Goal: Find specific page/section: Find specific page/section

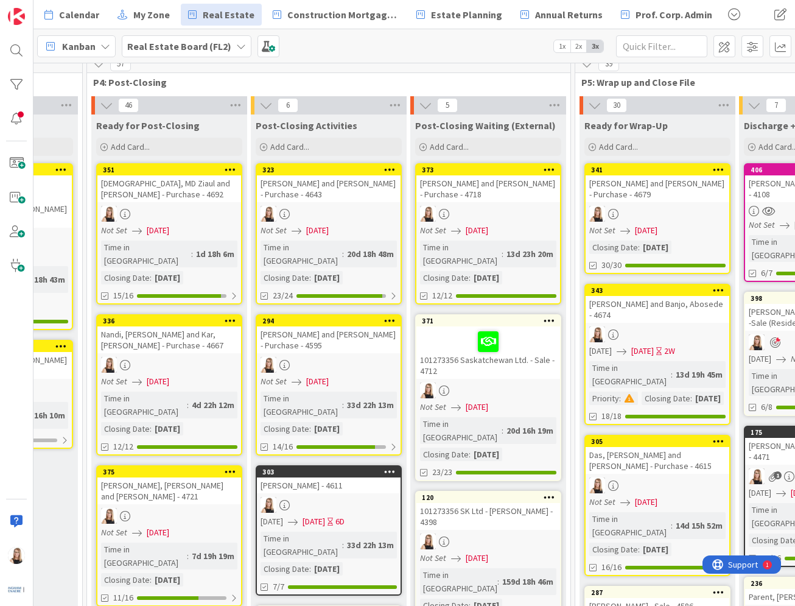
scroll to position [0, 2542]
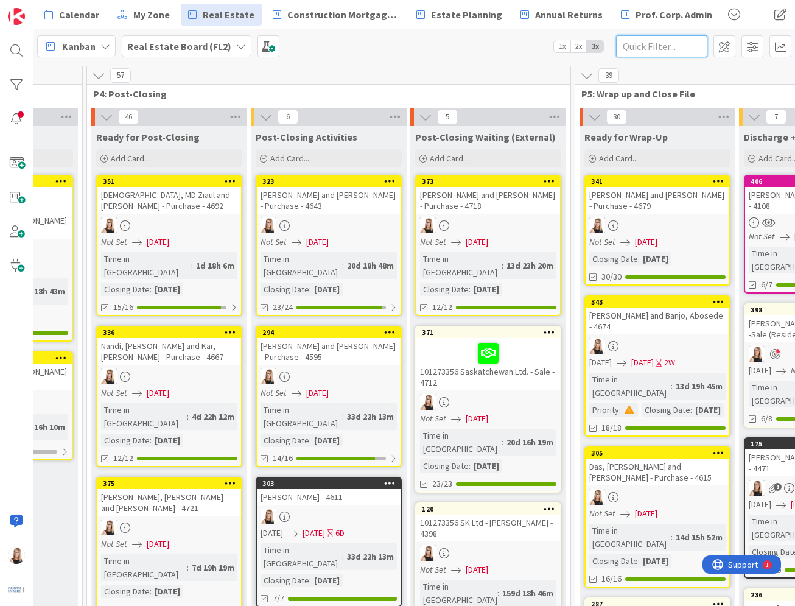
click at [642, 47] on input "text" at bounding box center [661, 46] width 91 height 22
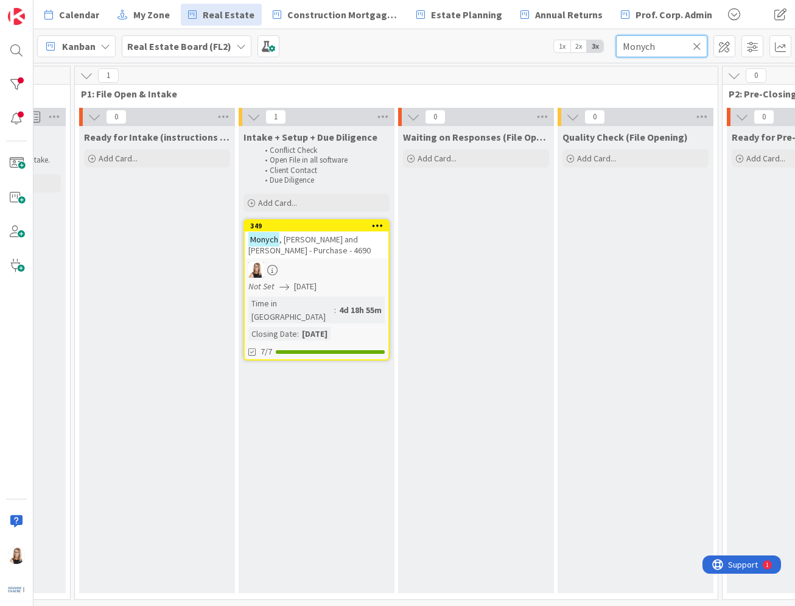
scroll to position [0, 619]
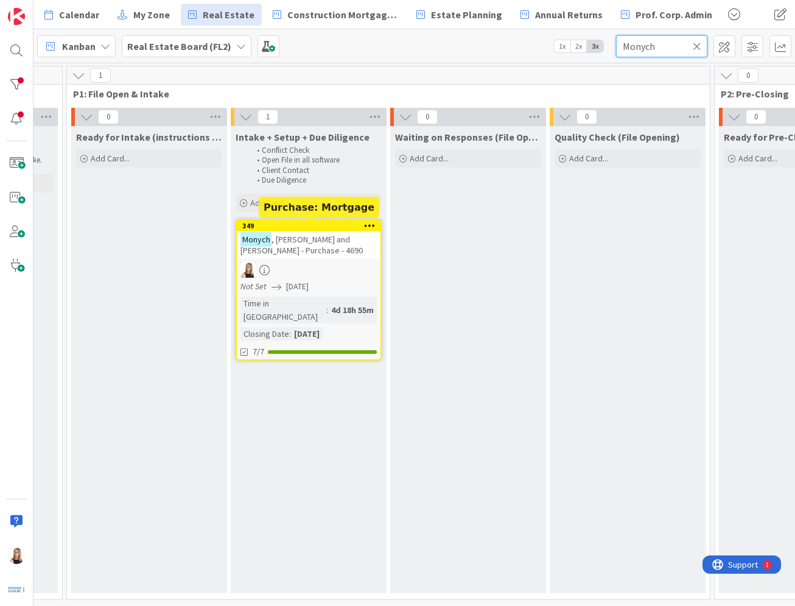
type input "Monych"
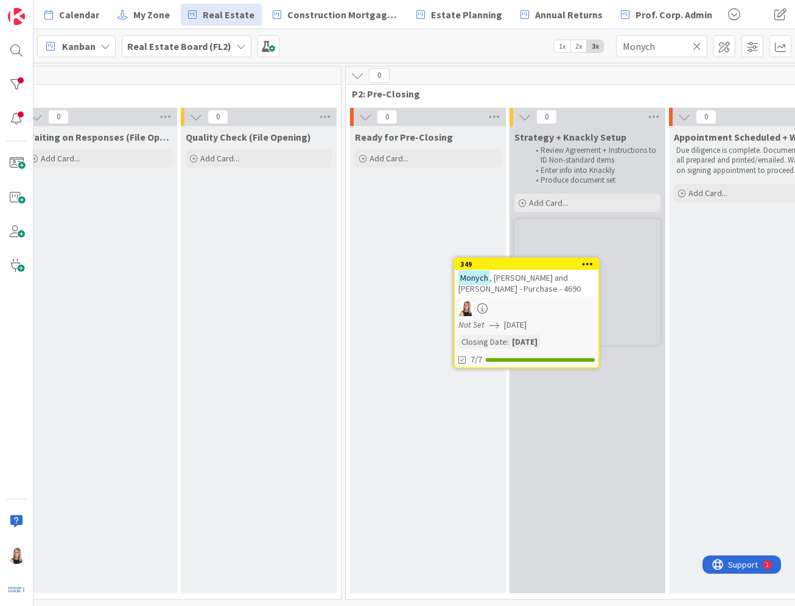
scroll to position [0, 989]
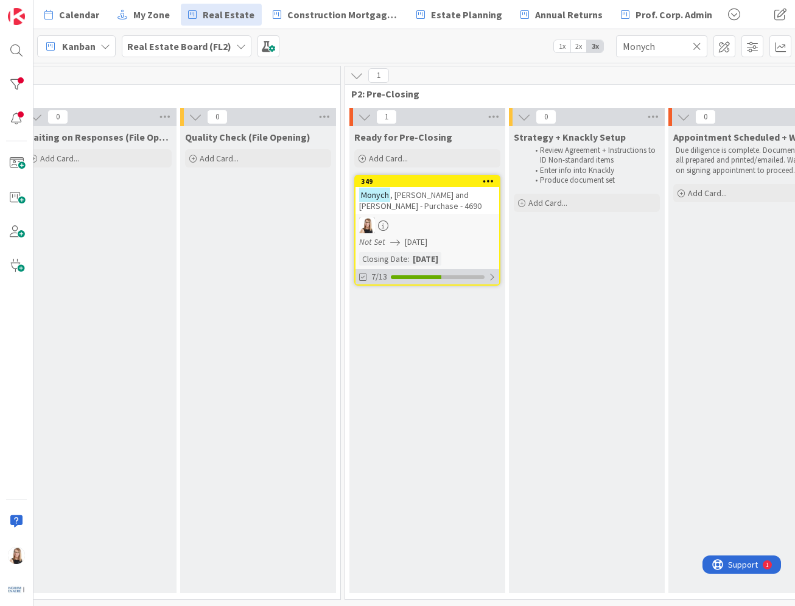
click at [451, 279] on div "7/13" at bounding box center [427, 276] width 144 height 15
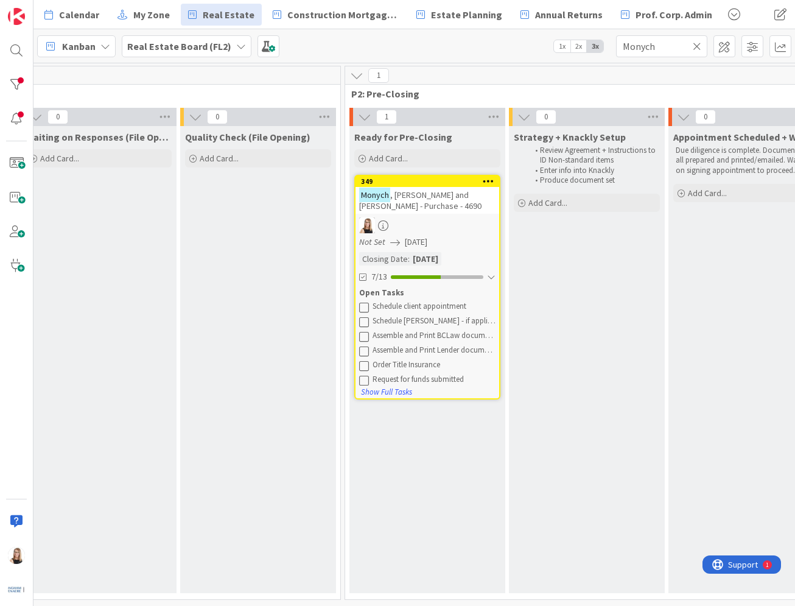
click at [365, 306] on icon at bounding box center [364, 307] width 10 height 10
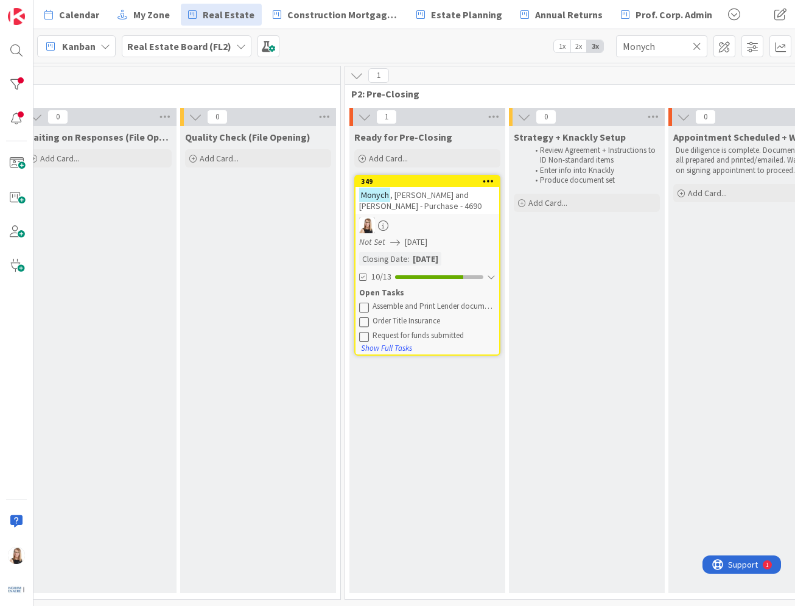
click at [365, 306] on icon at bounding box center [364, 307] width 10 height 10
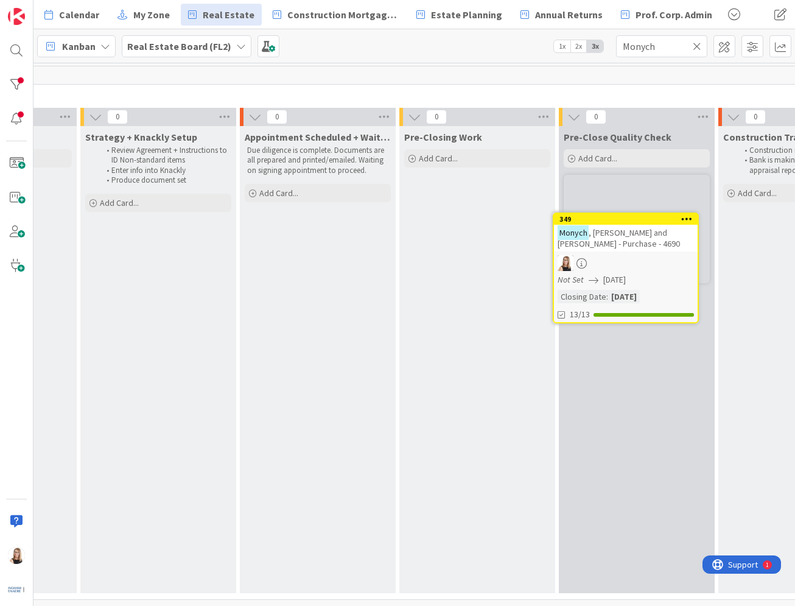
scroll to position [0, 1423]
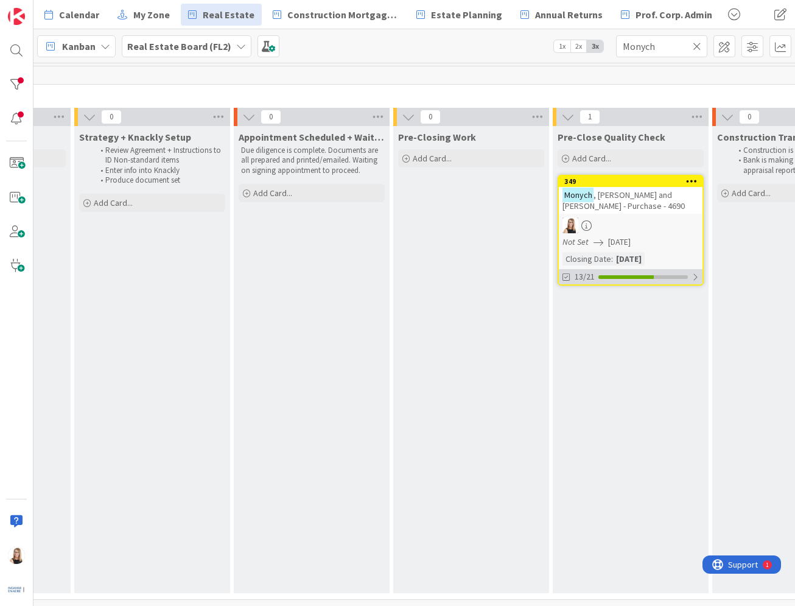
click at [620, 282] on div "13/21" at bounding box center [631, 276] width 144 height 15
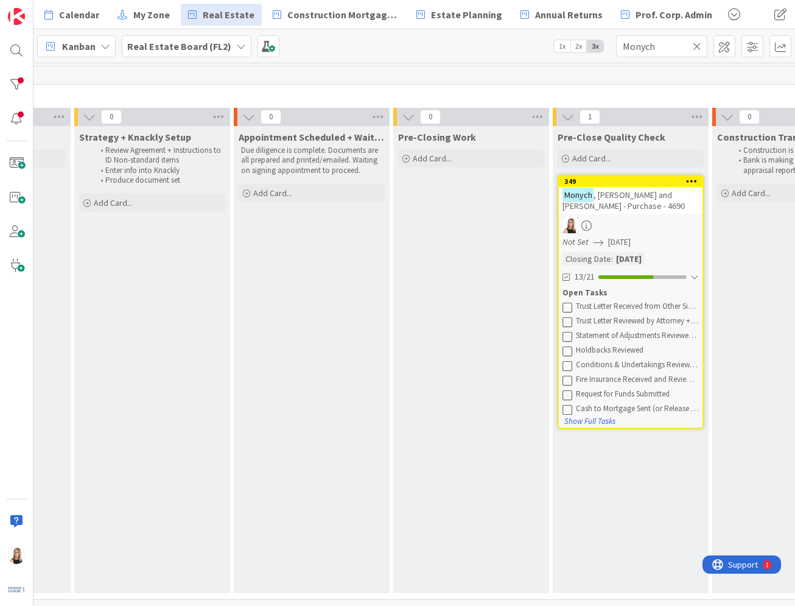
click at [567, 383] on icon at bounding box center [567, 380] width 10 height 10
click at [569, 379] on icon at bounding box center [567, 380] width 10 height 10
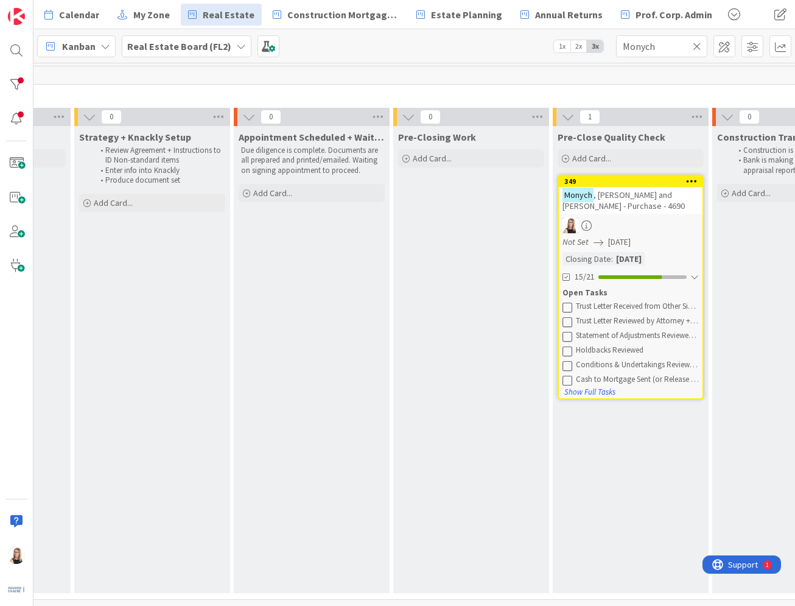
click at [699, 47] on icon at bounding box center [697, 46] width 9 height 11
